Goal: Transaction & Acquisition: Purchase product/service

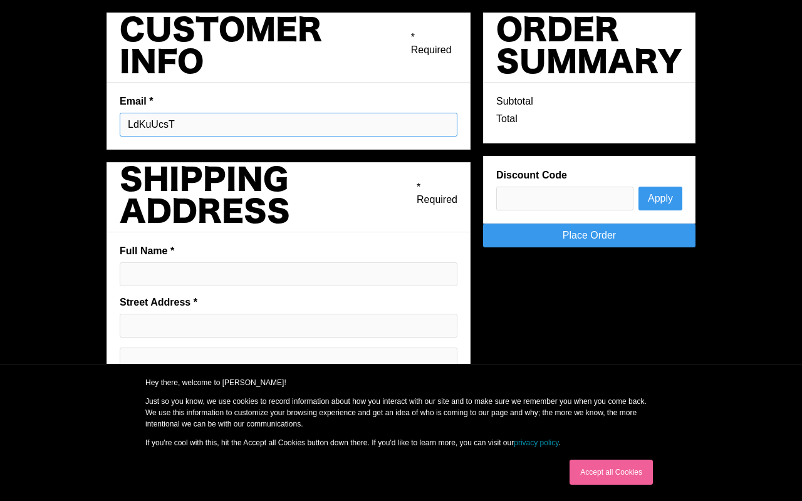
type input "LdKuUcsT"
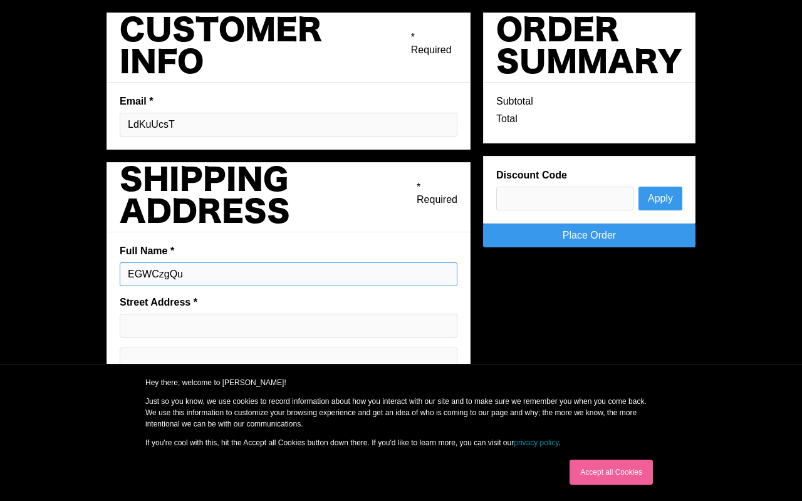
type input "EGWCzgQu"
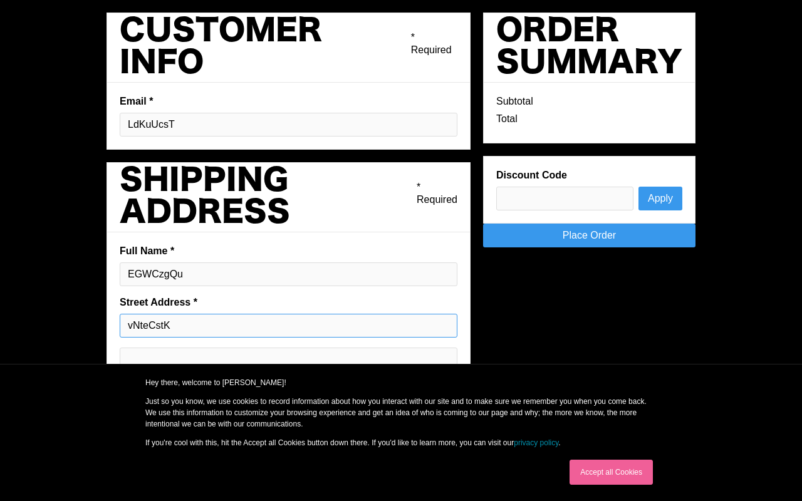
type input "vNteCstK"
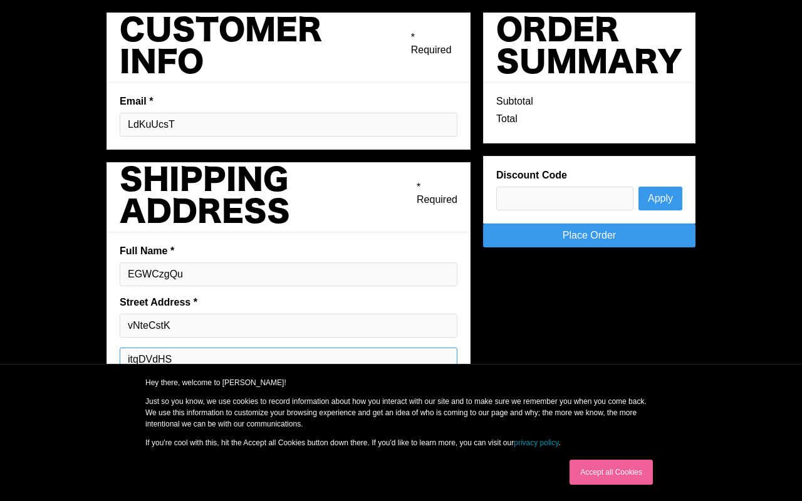
type input "itqDVdHS"
type input "sdjdmRIe"
type input "lmtgAjBo"
type input "JJqbjIxp"
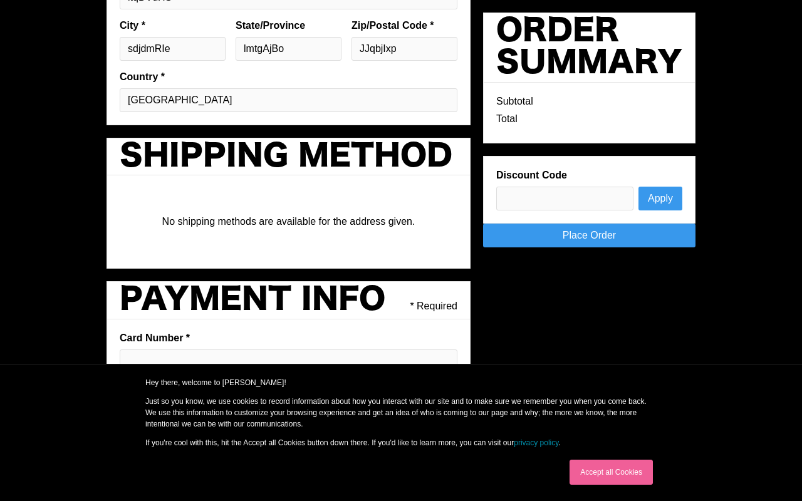
type input "G"
click at [123, 380] on div "Hey there, welcome to [PERSON_NAME]! Just so you know, we use cookies to record…" at bounding box center [401, 412] width 602 height 71
type input "MBueYVqy"
click at [538, 443] on link "privacy policy" at bounding box center [536, 443] width 44 height 9
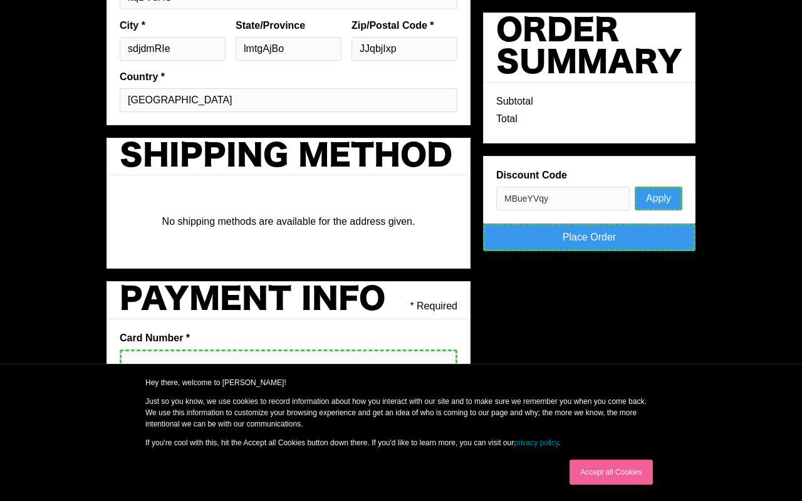
scroll to position [0, 0]
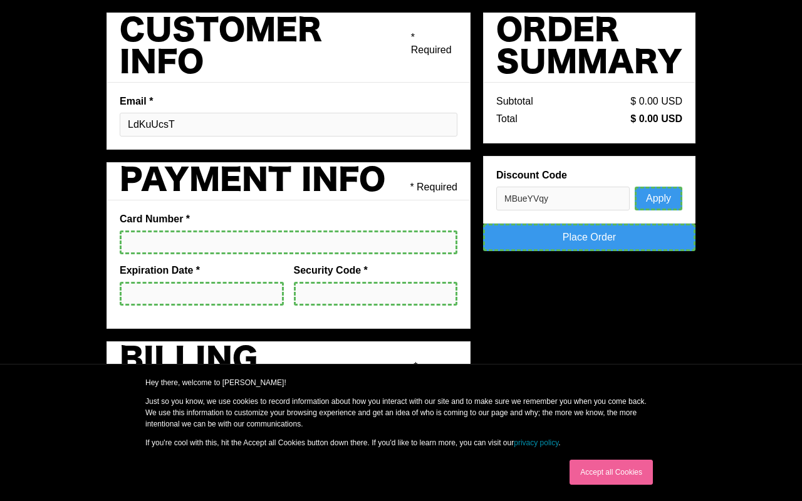
click at [611, 473] on link "Accept all Cookies" at bounding box center [611, 472] width 83 height 25
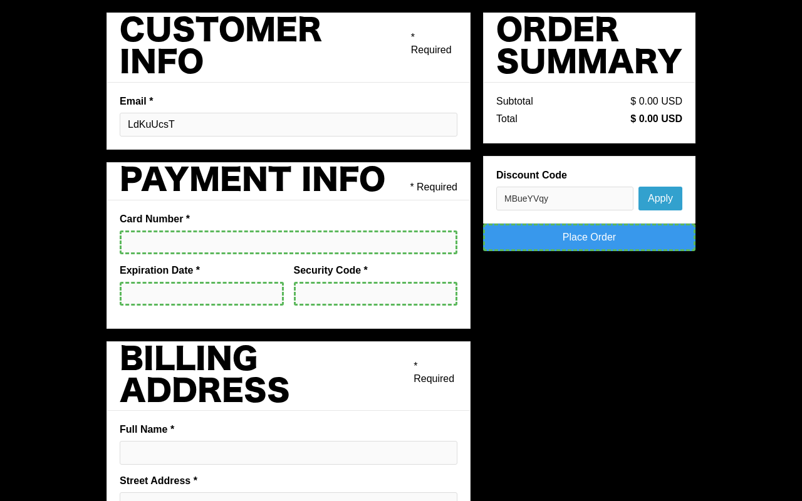
click at [660, 198] on button "Apply" at bounding box center [661, 199] width 44 height 24
click at [595, 235] on link "Place Order" at bounding box center [589, 238] width 212 height 28
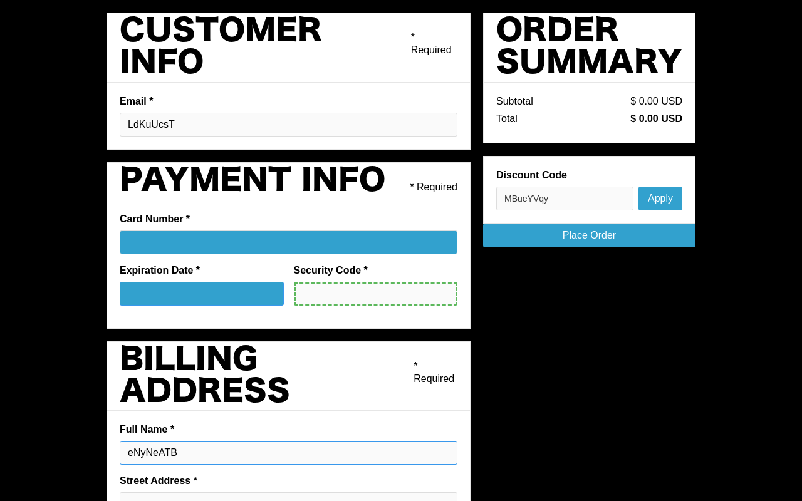
type input "eNyNeATB"
type input "wknlTUYk"
type input "ymGbwKqa"
type input "aMcSyJPb"
type input "xrbKUCVG"
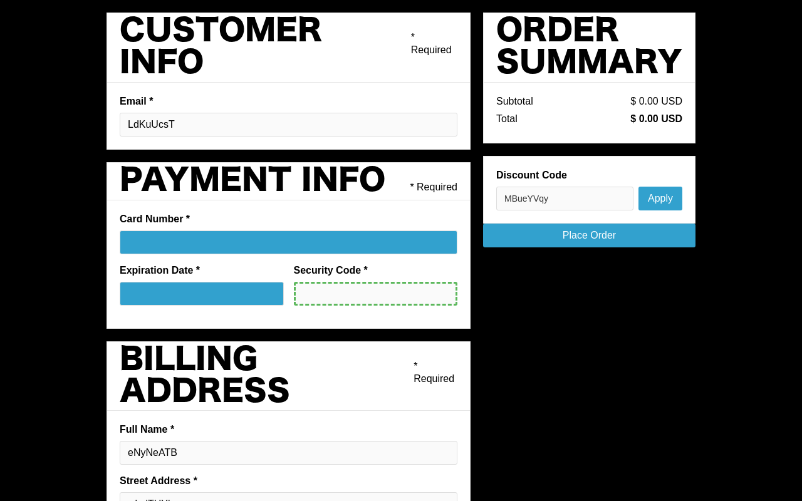
scroll to position [203, 0]
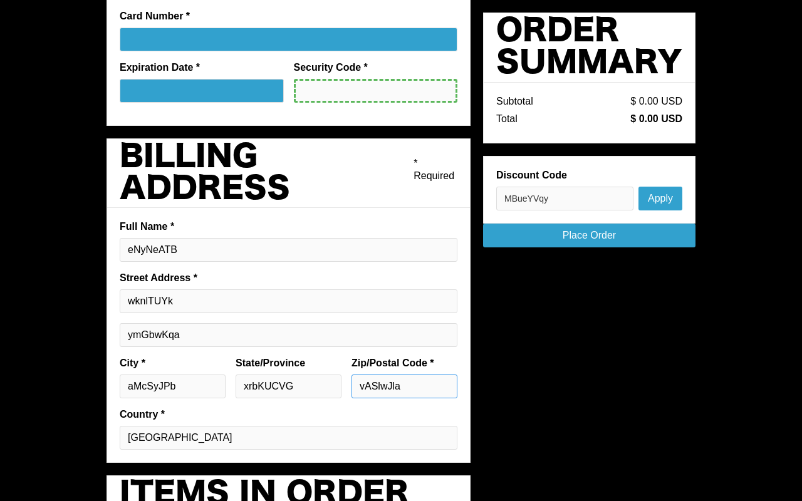
type input "vASlwJla"
